Goal: Transaction & Acquisition: Purchase product/service

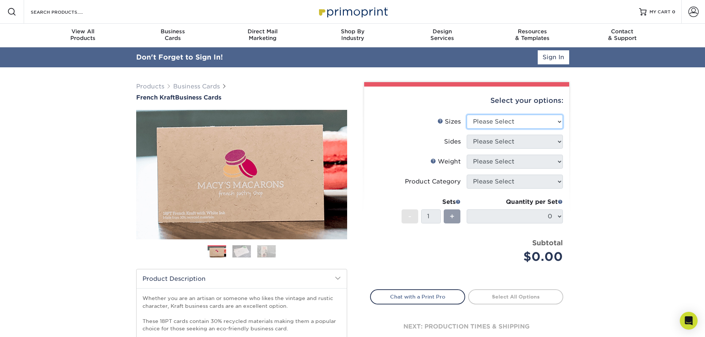
click at [499, 120] on select "Please Select 1.5" x 3.5" - Mini 1.75" x 3.5" - Mini 2" x 2" - Square 2" x 3" -…" at bounding box center [515, 122] width 96 height 14
select select "2.00x3.50"
click at [467, 115] on select "Please Select 1.5" x 3.5" - Mini 1.75" x 3.5" - Mini 2" x 2" - Square 2" x 3" -…" at bounding box center [515, 122] width 96 height 14
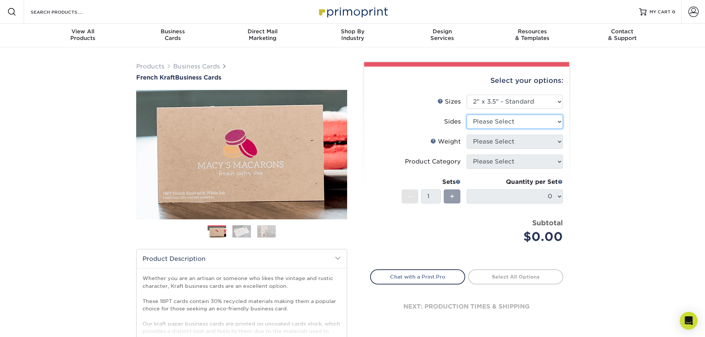
click at [501, 120] on select "Please Select Print Both Sides Print Both Sides - White Mask Back Only Print Bo…" at bounding box center [515, 122] width 96 height 14
select select "ad9db9d4-757f-4351-ab24-1c639c7cea2b"
click at [467, 115] on select "Please Select Print Both Sides Print Both Sides - White Mask Back Only Print Bo…" at bounding box center [515, 122] width 96 height 14
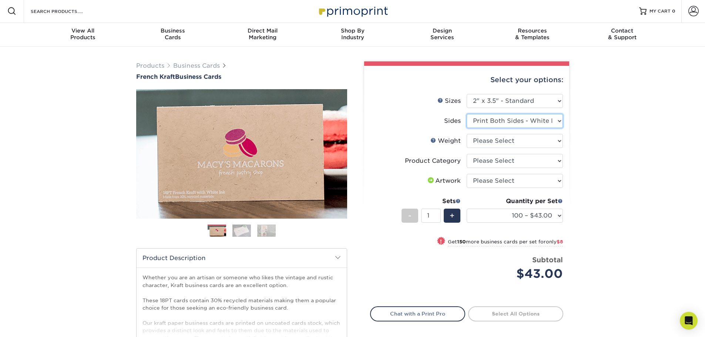
scroll to position [1, 0]
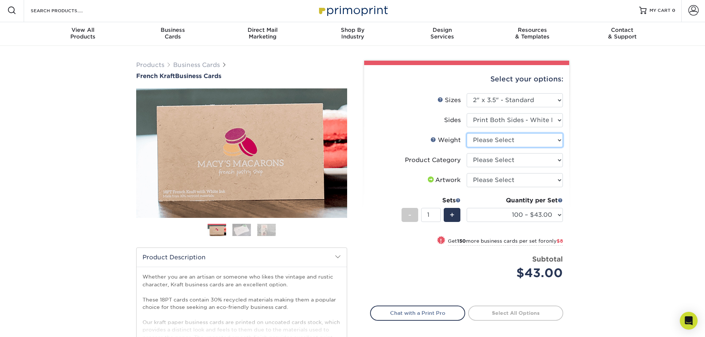
click at [506, 142] on select "Please Select 18PTUCKRAFT" at bounding box center [515, 140] width 96 height 14
select select "18PTUCKRAFT"
click at [467, 133] on select "Please Select 18PTUCKRAFT" at bounding box center [515, 140] width 96 height 14
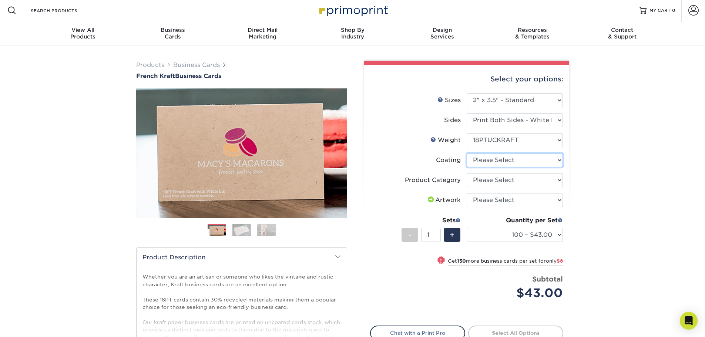
click at [496, 160] on select at bounding box center [515, 160] width 96 height 14
select select "3e7618de-abca-4bda-9f97-8b9129e913d8"
click at [467, 153] on select at bounding box center [515, 160] width 96 height 14
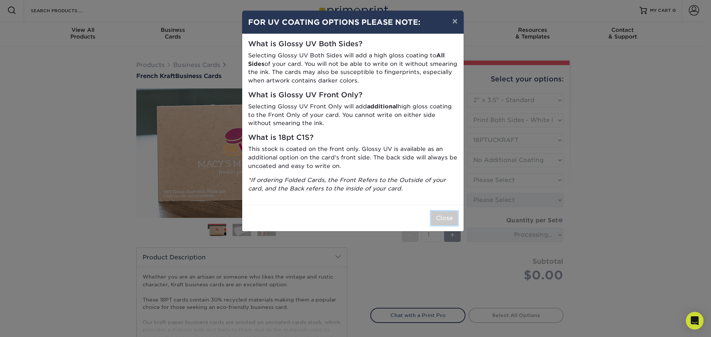
click at [443, 225] on button "Close" at bounding box center [444, 218] width 27 height 14
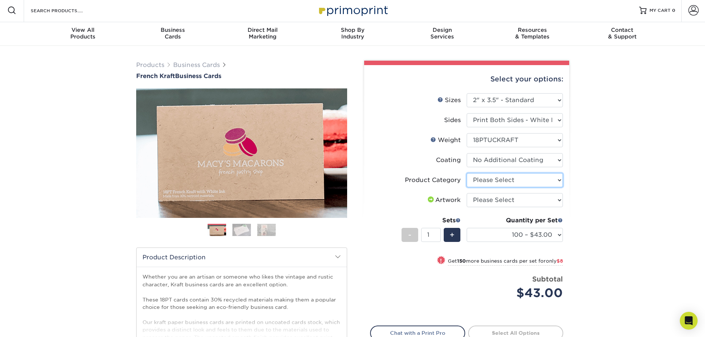
click at [510, 184] on select "Please Select Business Cards" at bounding box center [515, 180] width 96 height 14
select select "3b5148f1-0588-4f88-a218-97bcfdce65c1"
click at [467, 173] on select "Please Select Business Cards" at bounding box center [515, 180] width 96 height 14
click at [511, 199] on select "Please Select I will upload files I need a design - $100" at bounding box center [515, 200] width 96 height 14
select select "upload"
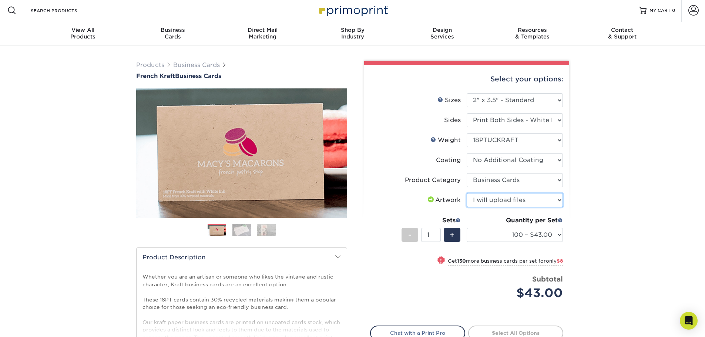
click at [467, 193] on select "Please Select I will upload files I need a design - $100" at bounding box center [515, 200] width 96 height 14
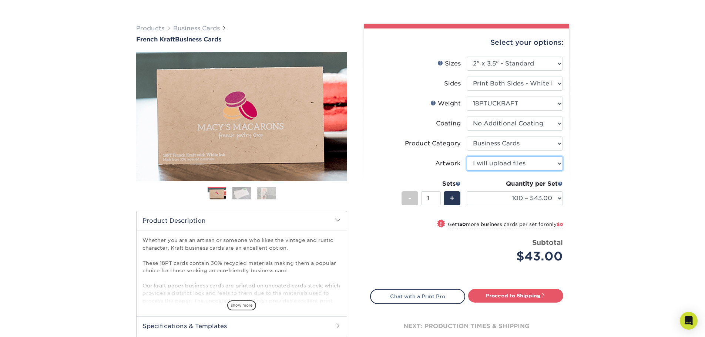
scroll to position [38, 0]
click at [503, 294] on link "Proceed to Shipping" at bounding box center [515, 295] width 95 height 13
type input "Set 1"
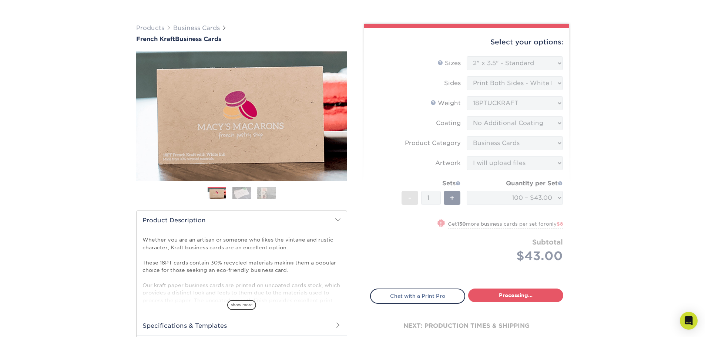
select select "57724374-2648-4d17-bee8-b45520351455"
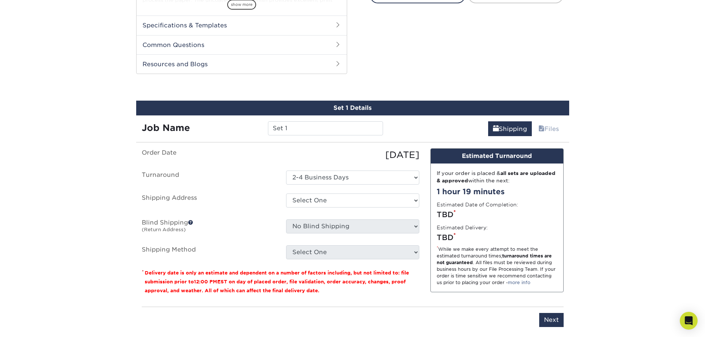
scroll to position [340, 0]
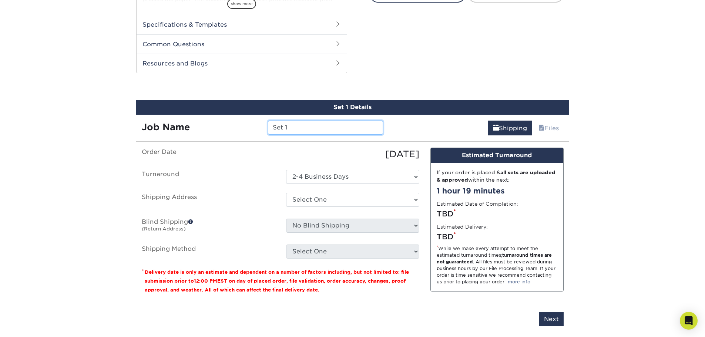
click at [306, 123] on input "Set 1" at bounding box center [325, 128] width 115 height 14
type input "Richard Cards"
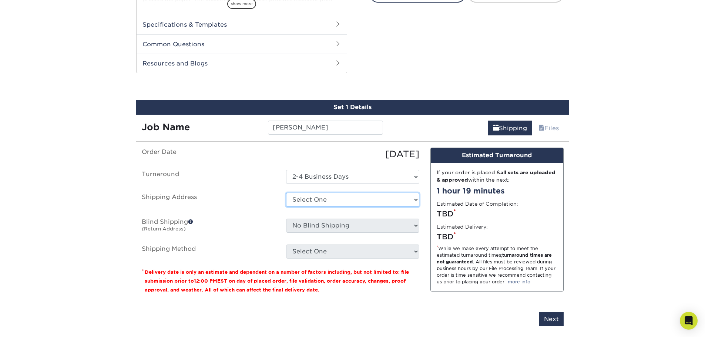
click at [294, 193] on select "Select One + Add New Address - Login" at bounding box center [352, 200] width 133 height 14
click at [286, 207] on select "Select One + Add New Address - Login" at bounding box center [352, 200] width 133 height 14
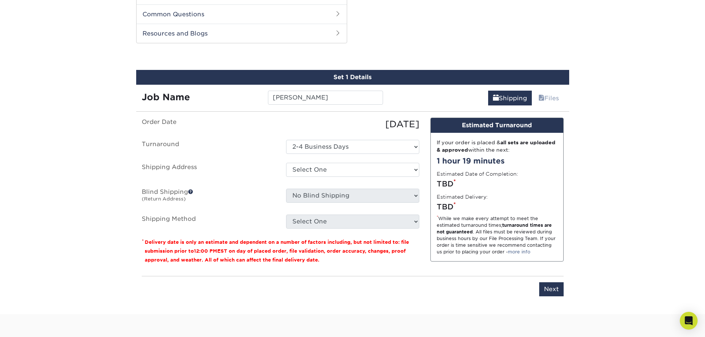
scroll to position [370, 0]
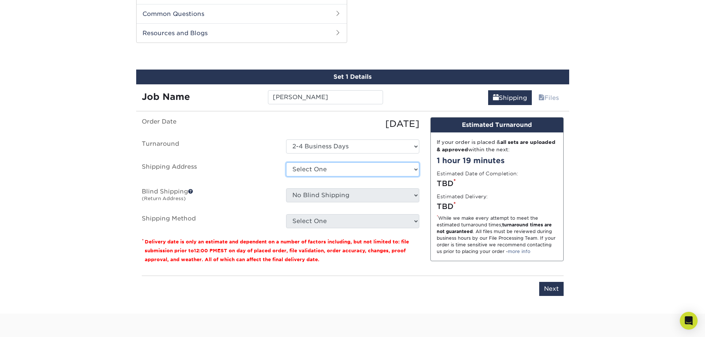
click at [364, 168] on select "Select One + Add New Address - Login" at bounding box center [352, 169] width 133 height 14
click at [286, 177] on select "Select One + Add New Address - Login" at bounding box center [352, 169] width 133 height 14
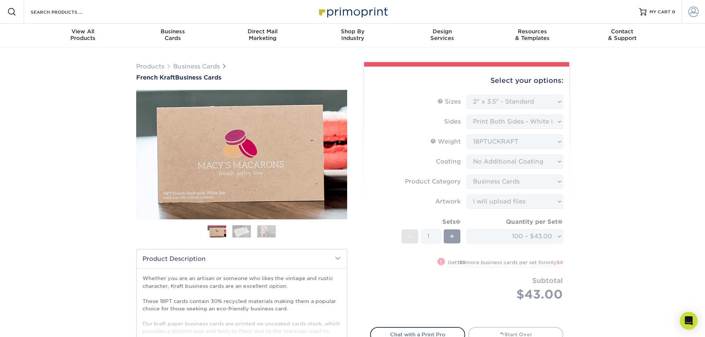
click at [691, 13] on span at bounding box center [693, 12] width 10 height 10
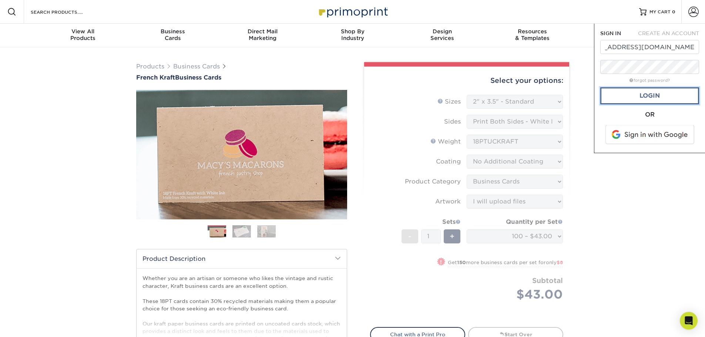
click at [648, 95] on link "Login" at bounding box center [649, 95] width 99 height 17
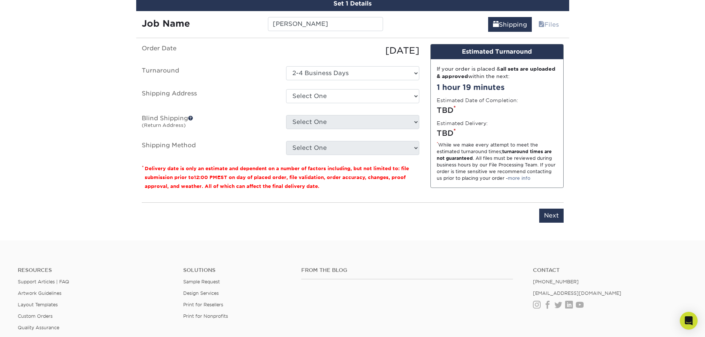
scroll to position [444, 0]
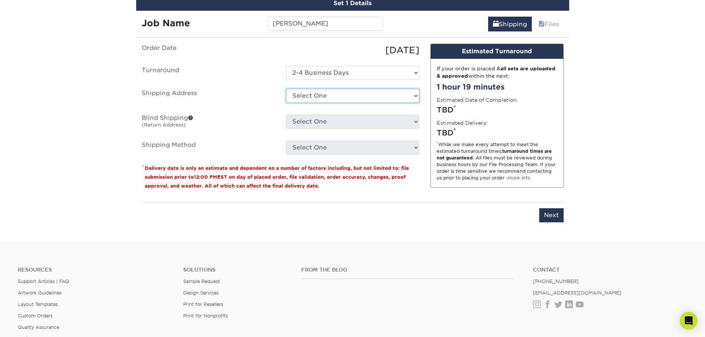
click at [363, 99] on select "Select One 209 GOLD AVE SW, ALBUQUERQUE, NM + Add New Address" at bounding box center [352, 96] width 133 height 14
select select "281457"
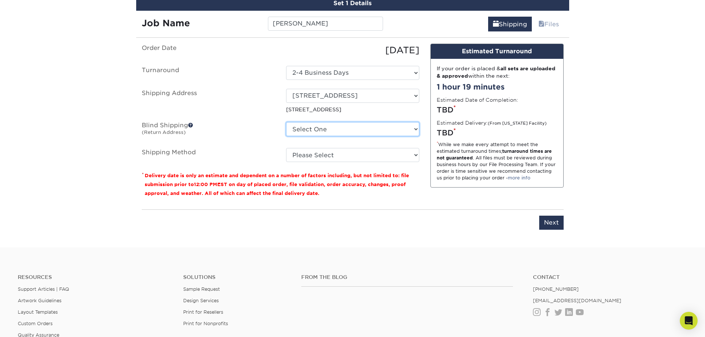
click at [296, 133] on select "Select One 209 GOLD AVE SW, ALBUQUERQUE, NM + Add New Address" at bounding box center [352, 129] width 133 height 14
click at [260, 125] on label "Blind Shipping (Return Address)" at bounding box center [208, 130] width 144 height 17
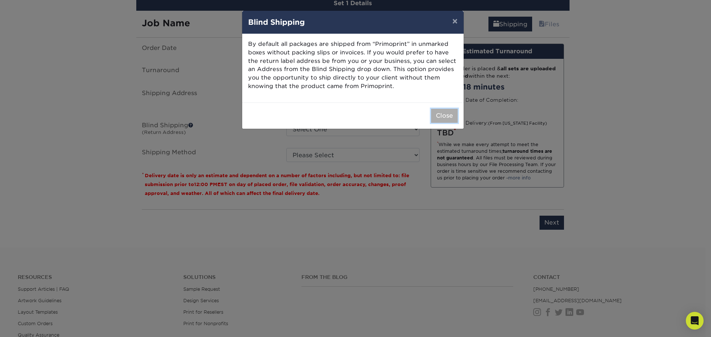
click at [433, 117] on button "Close" at bounding box center [444, 116] width 27 height 14
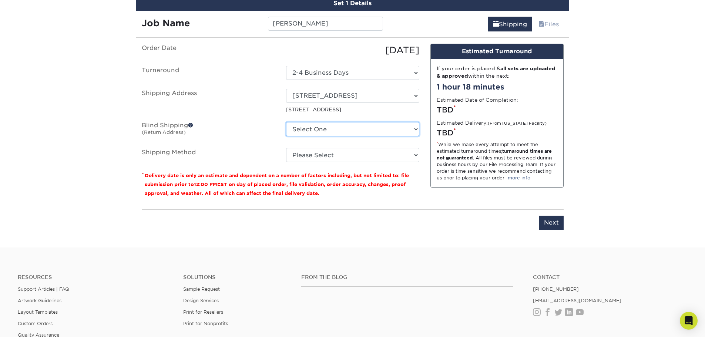
click at [386, 133] on select "Select One 209 GOLD AVE SW, ALBUQUERQUE, NM + Add New Address" at bounding box center [352, 129] width 133 height 14
click at [241, 119] on ul "Order Date 10/08/2025 Turnaround Select One 2-4 Business Days Shipping Address …" at bounding box center [281, 103] width 278 height 118
click at [316, 156] on select "Please Select Ground Shipping (+$7.84) 3 Day Shipping Service (+$15.36) 2 Day A…" at bounding box center [352, 155] width 133 height 14
select select "03"
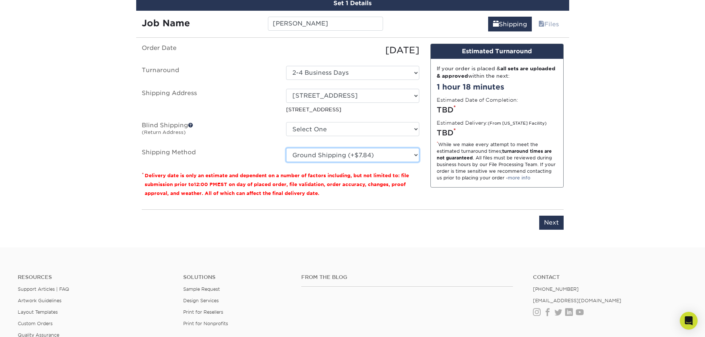
click at [286, 148] on select "Please Select Ground Shipping (+$7.84) 3 Day Shipping Service (+$15.36) 2 Day A…" at bounding box center [352, 155] width 133 height 14
click at [542, 221] on input "Next" at bounding box center [551, 223] width 24 height 14
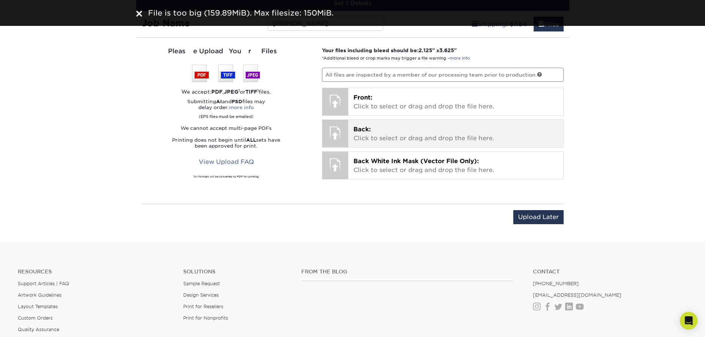
scroll to position [407, 0]
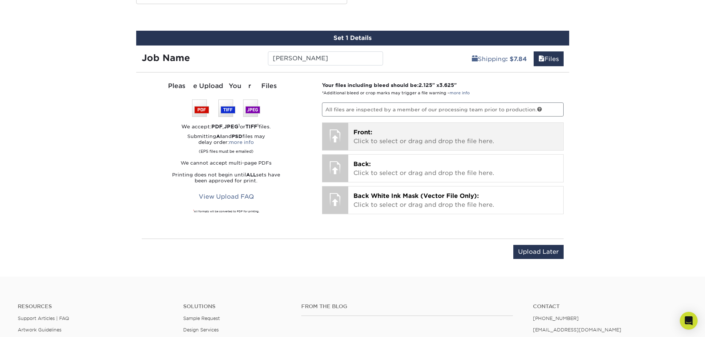
click at [375, 132] on p "Front: Click to select or drag and drop the file here." at bounding box center [455, 137] width 205 height 18
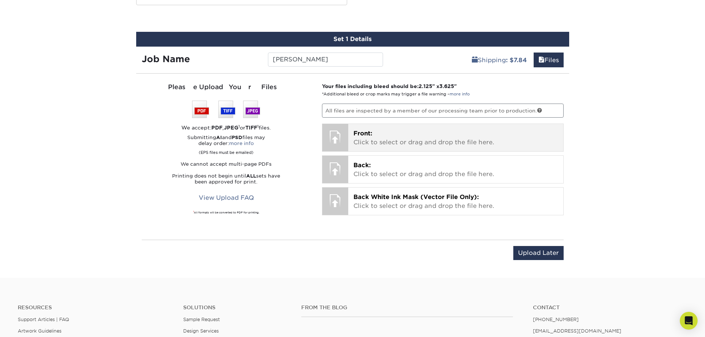
scroll to position [407, 0]
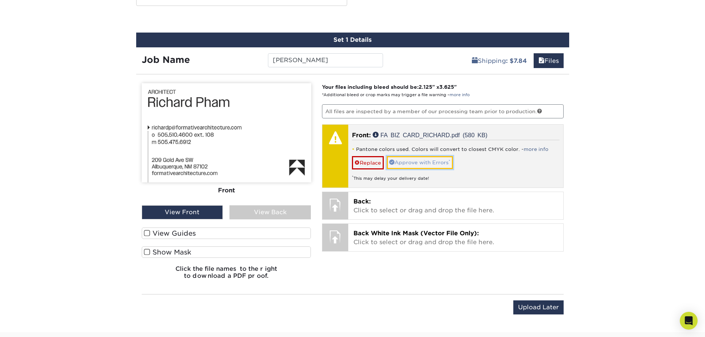
click at [429, 162] on link "Approve with Errors *" at bounding box center [420, 162] width 66 height 13
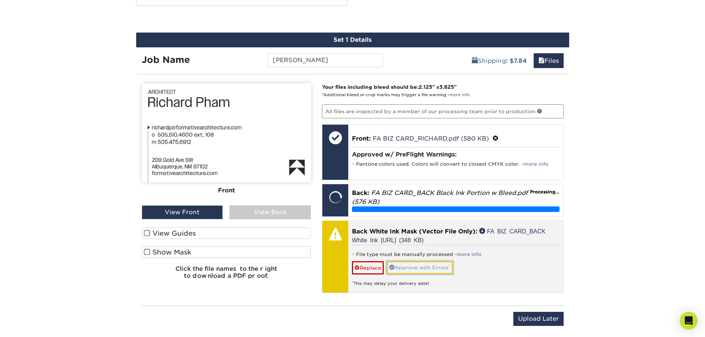
click at [446, 269] on link "Approve with Errors *" at bounding box center [420, 267] width 66 height 13
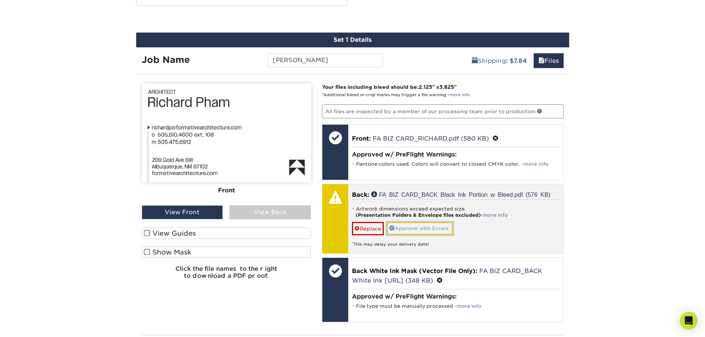
click at [412, 226] on link "Approve with Errors *" at bounding box center [420, 228] width 66 height 13
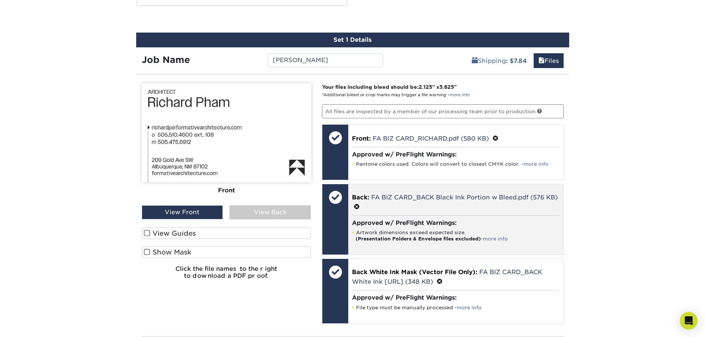
click at [355, 207] on span at bounding box center [357, 207] width 6 height 7
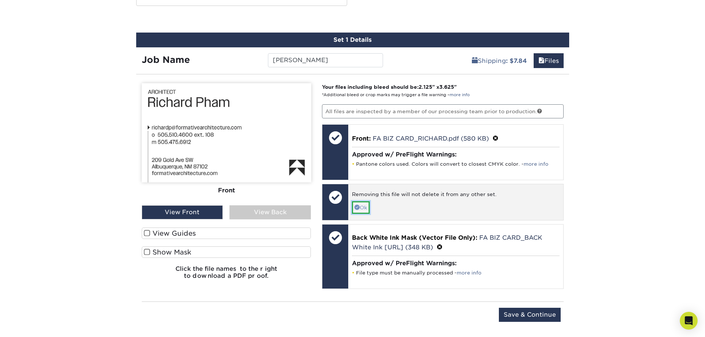
click at [362, 206] on link "Ok" at bounding box center [361, 207] width 18 height 13
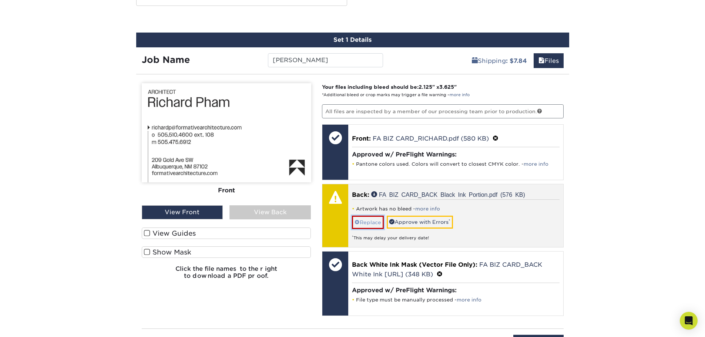
click at [360, 226] on link "Replace" at bounding box center [368, 222] width 32 height 13
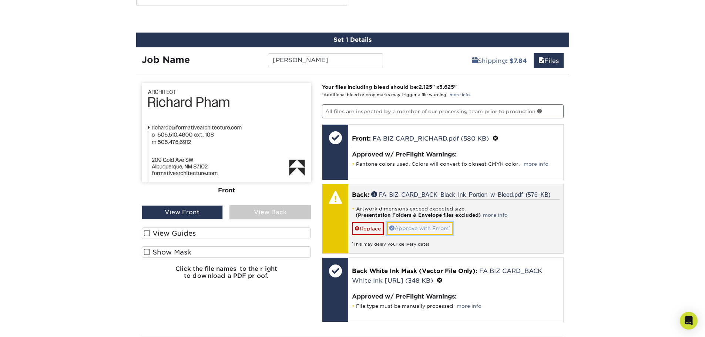
click at [426, 227] on link "Approve with Errors *" at bounding box center [420, 228] width 66 height 13
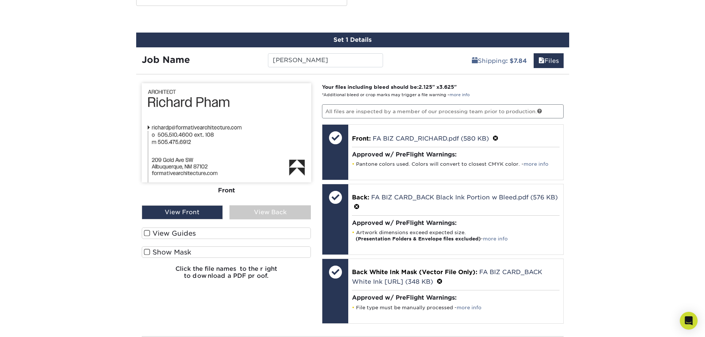
click at [272, 211] on div "View Back" at bounding box center [269, 212] width 81 height 14
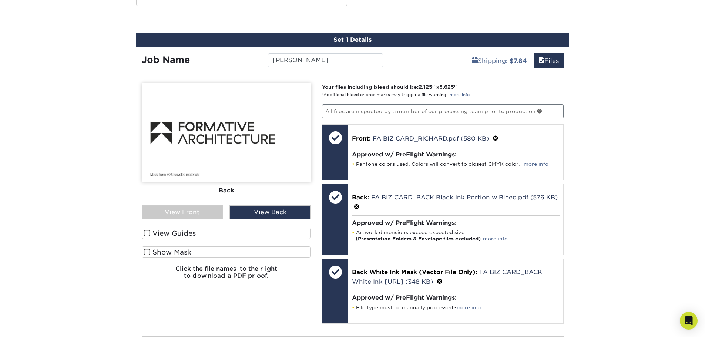
click at [199, 211] on div "View Front" at bounding box center [182, 212] width 81 height 14
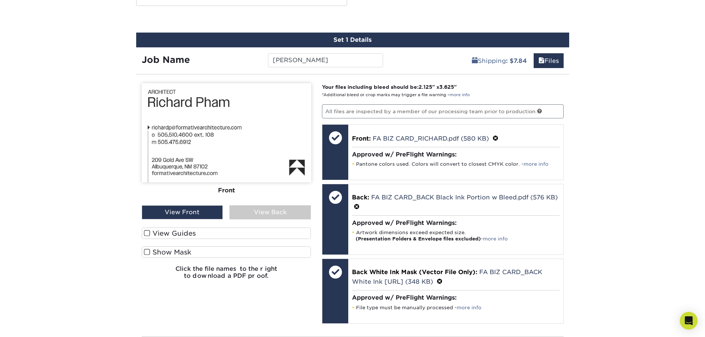
click at [245, 218] on div "View Back" at bounding box center [269, 212] width 81 height 14
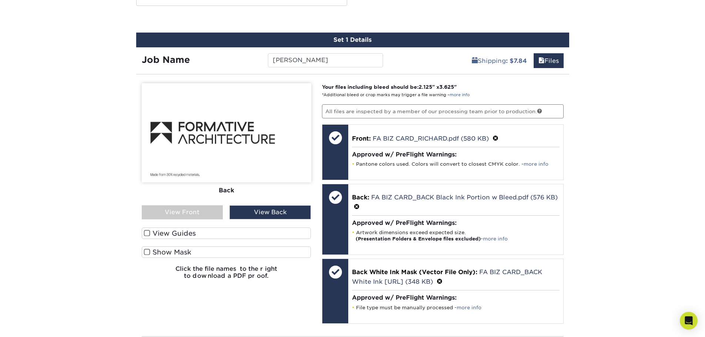
click at [201, 218] on div "View Front" at bounding box center [182, 212] width 81 height 14
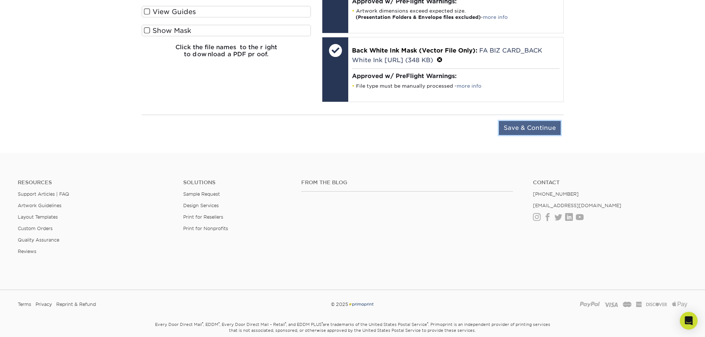
click at [540, 129] on input "Save & Continue" at bounding box center [530, 128] width 62 height 14
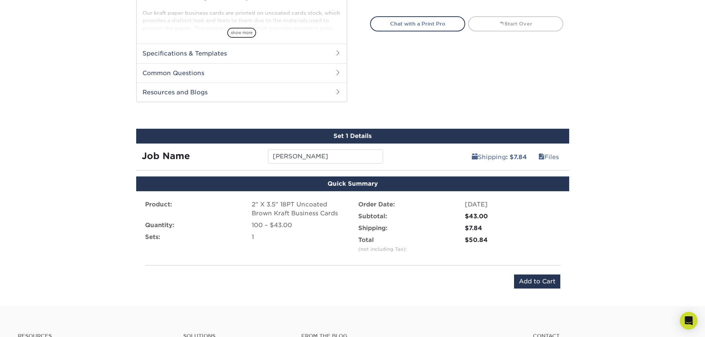
scroll to position [312, 0]
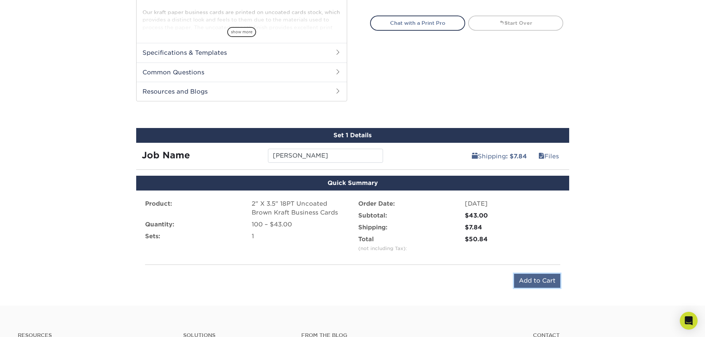
click at [544, 278] on input "Add to Cart" at bounding box center [537, 281] width 46 height 14
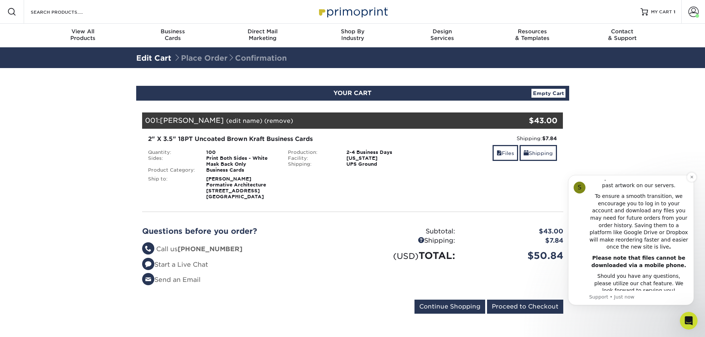
scroll to position [0, 0]
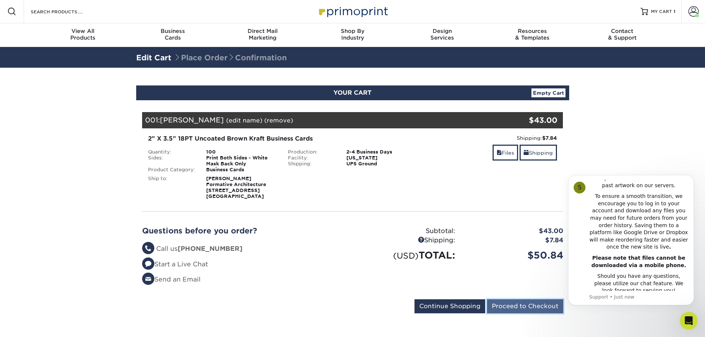
click at [519, 302] on input "Proceed to Checkout" at bounding box center [525, 306] width 76 height 14
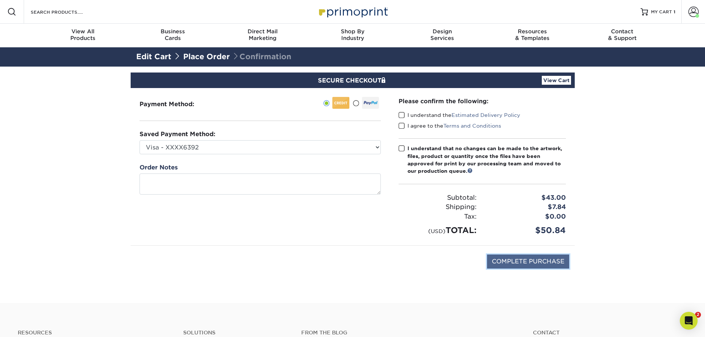
click at [535, 263] on input "COMPLETE PURCHASE" at bounding box center [528, 262] width 82 height 14
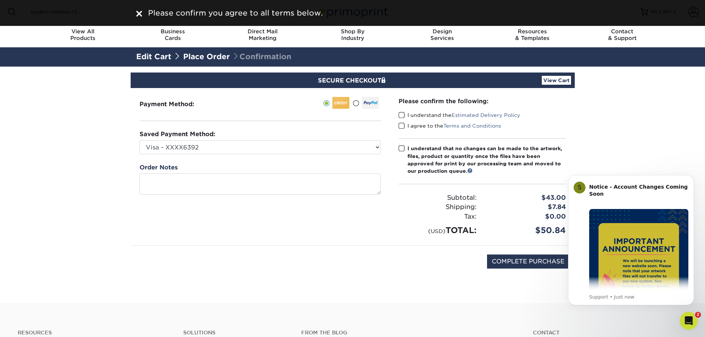
click at [405, 115] on span at bounding box center [402, 115] width 6 height 7
click at [0, 0] on input "I understand the Estimated Delivery Policy" at bounding box center [0, 0] width 0 height 0
click at [396, 125] on div "Please confirm the following: I understand the Estimated Delivery Policy I agre…" at bounding box center [482, 166] width 185 height 157
click at [401, 127] on span at bounding box center [402, 126] width 6 height 7
click at [0, 0] on input "I agree to the Terms and Conditions" at bounding box center [0, 0] width 0 height 0
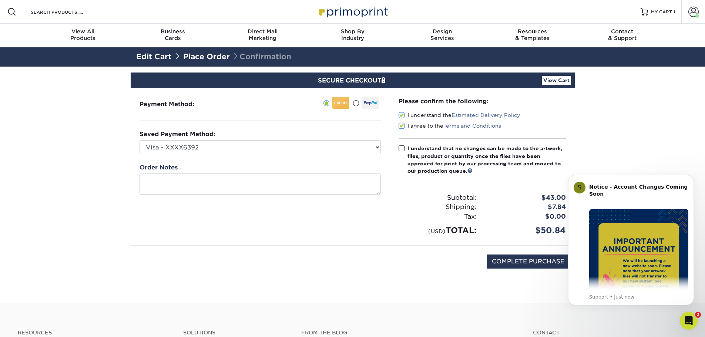
click at [400, 147] on span at bounding box center [402, 148] width 6 height 7
click at [0, 0] on input "I understand that no changes can be made to the artwork, files, product or quan…" at bounding box center [0, 0] width 0 height 0
click at [513, 258] on input "COMPLETE PURCHASE" at bounding box center [528, 262] width 82 height 14
type input "PROCESSING, PLEASE WAIT..."
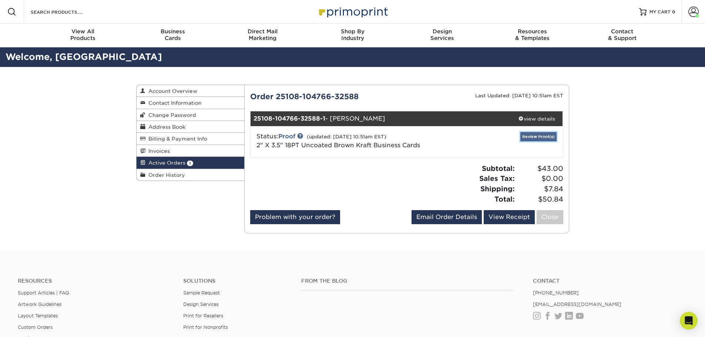
click at [541, 139] on link "Review Proof(s)" at bounding box center [538, 136] width 36 height 9
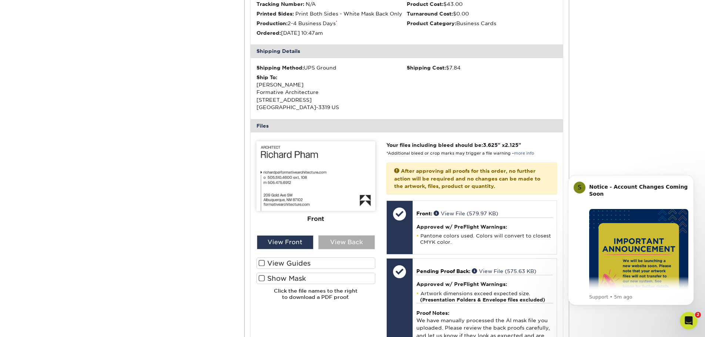
scroll to position [185, 0]
click at [333, 240] on div "View Back" at bounding box center [346, 243] width 57 height 14
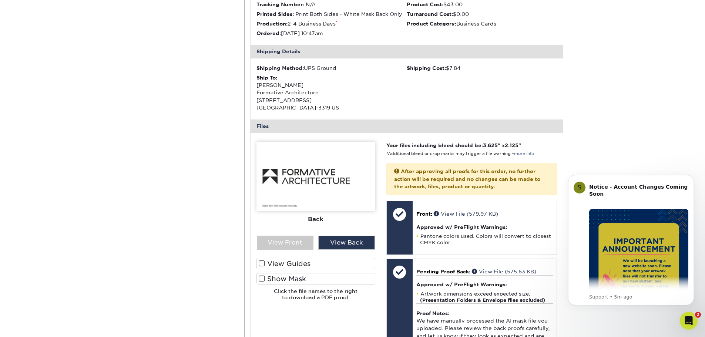
click at [259, 278] on span at bounding box center [262, 278] width 6 height 7
click at [0, 0] on input "Show Mask" at bounding box center [0, 0] width 0 height 0
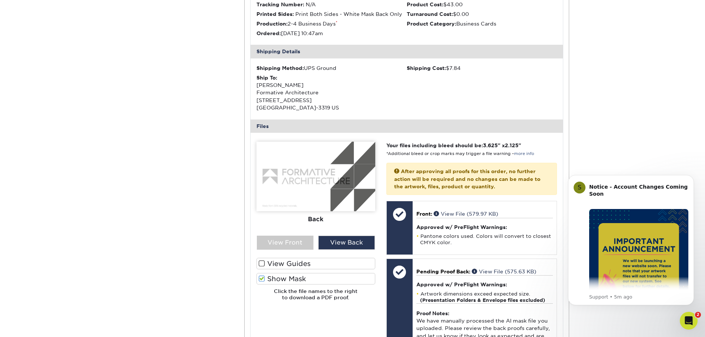
click at [260, 279] on span at bounding box center [262, 278] width 6 height 7
click at [0, 0] on input "Show Mask" at bounding box center [0, 0] width 0 height 0
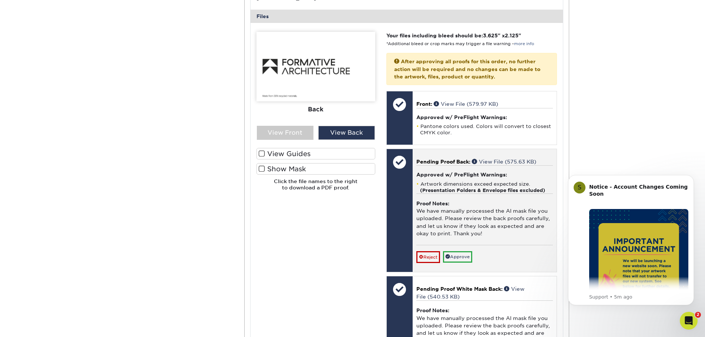
scroll to position [296, 0]
click at [460, 258] on link "Approve" at bounding box center [457, 256] width 29 height 11
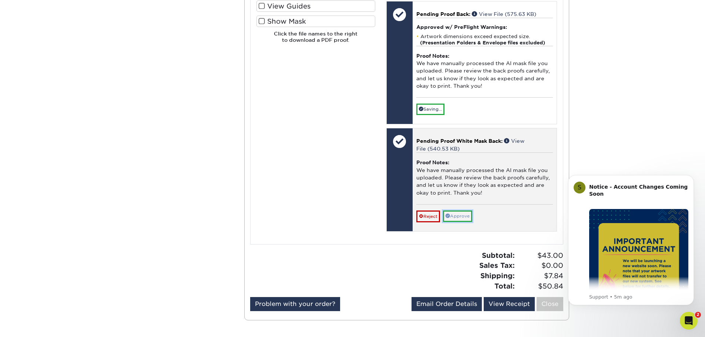
click at [459, 213] on link "Approve" at bounding box center [457, 216] width 29 height 11
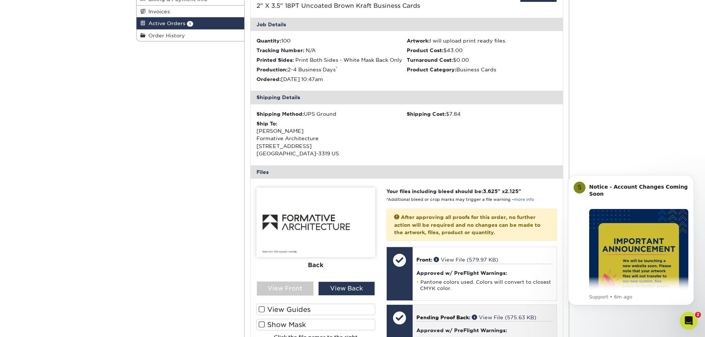
scroll to position [0, 0]
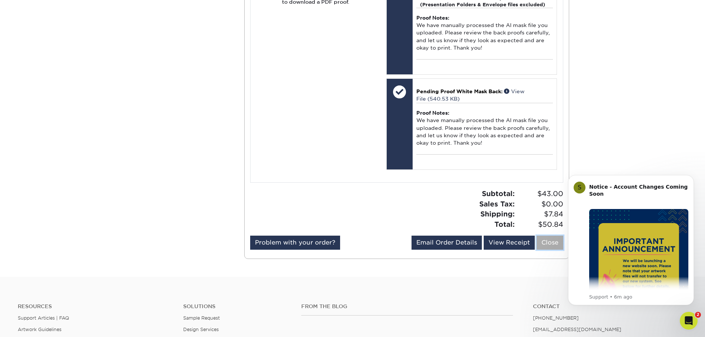
click at [546, 240] on link "Close" at bounding box center [550, 243] width 27 height 14
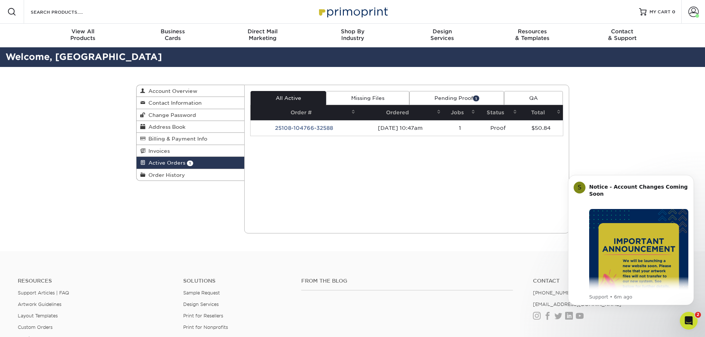
click at [451, 95] on link "Pending Proof 1" at bounding box center [456, 98] width 95 height 14
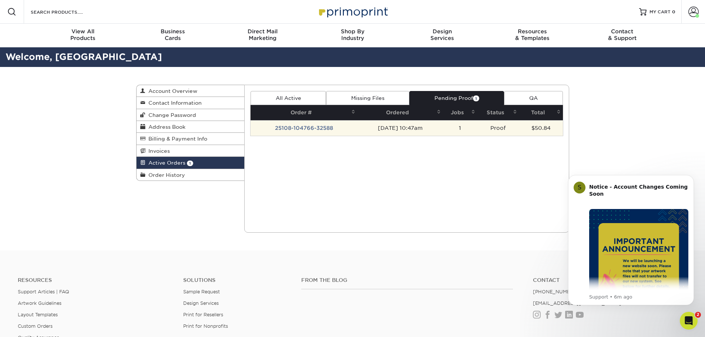
click at [412, 129] on td "[DATE] 10:47am" at bounding box center [400, 128] width 85 height 16
